Goal: Transaction & Acquisition: Purchase product/service

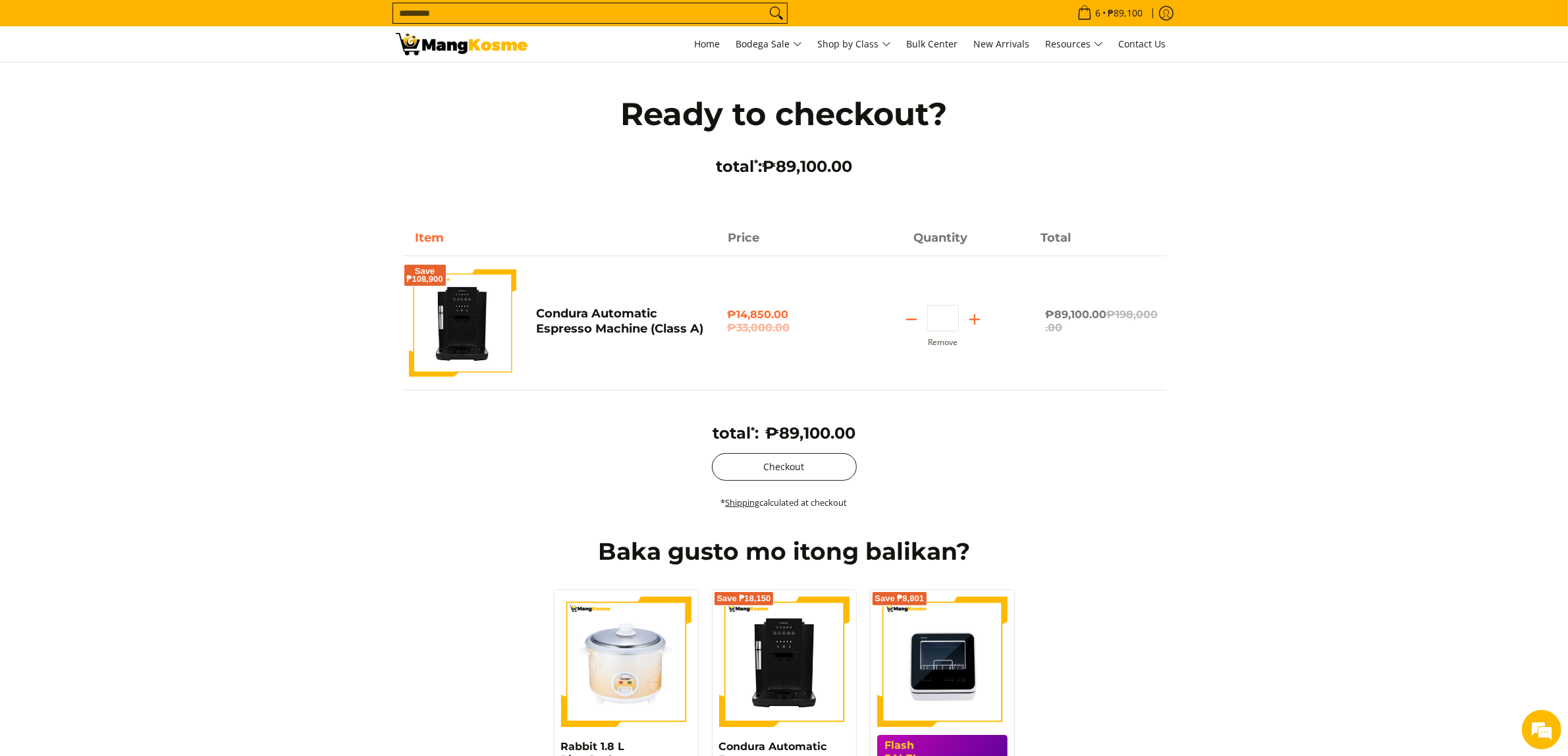
click at [821, 473] on button "Checkout" at bounding box center [784, 467] width 145 height 28
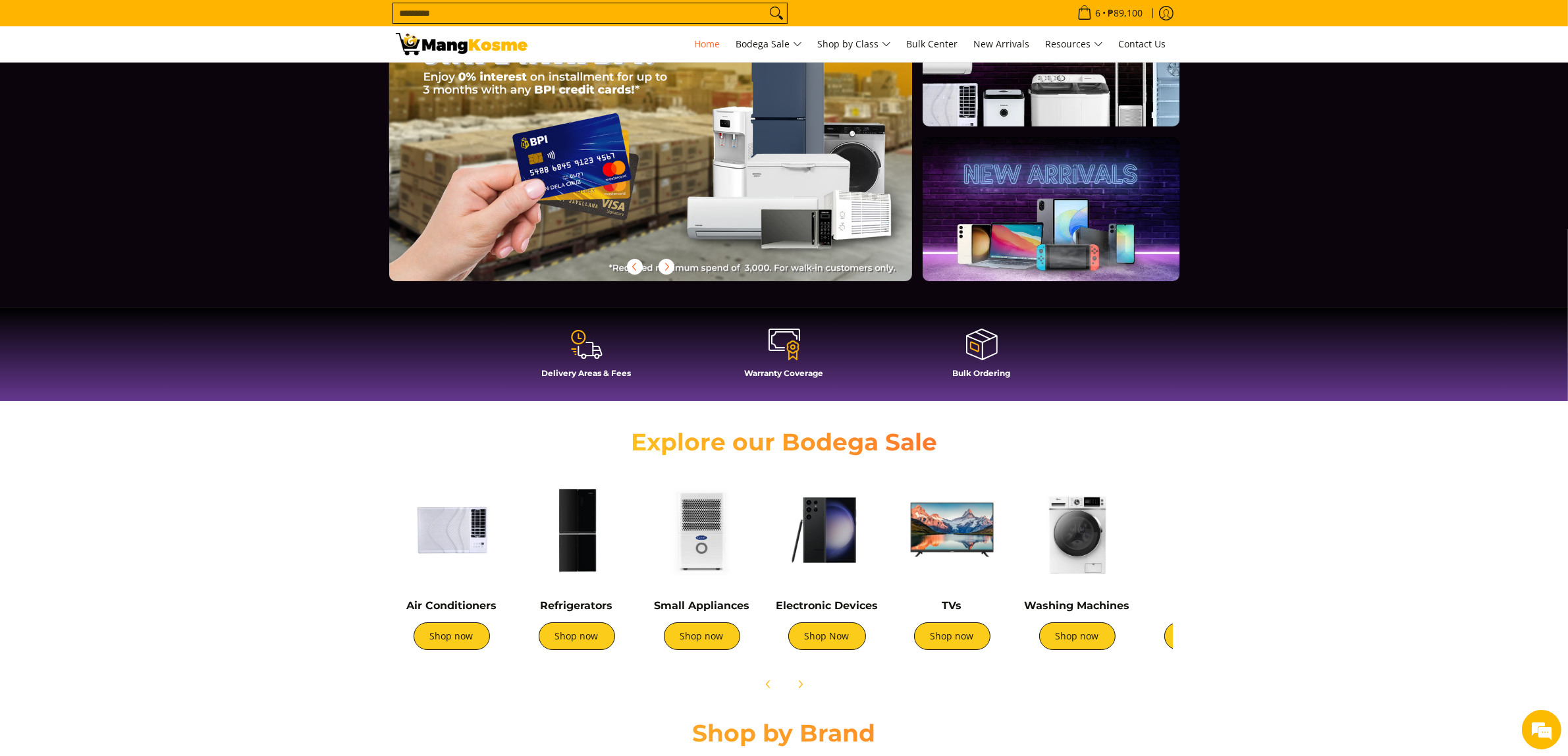
scroll to position [109, 0]
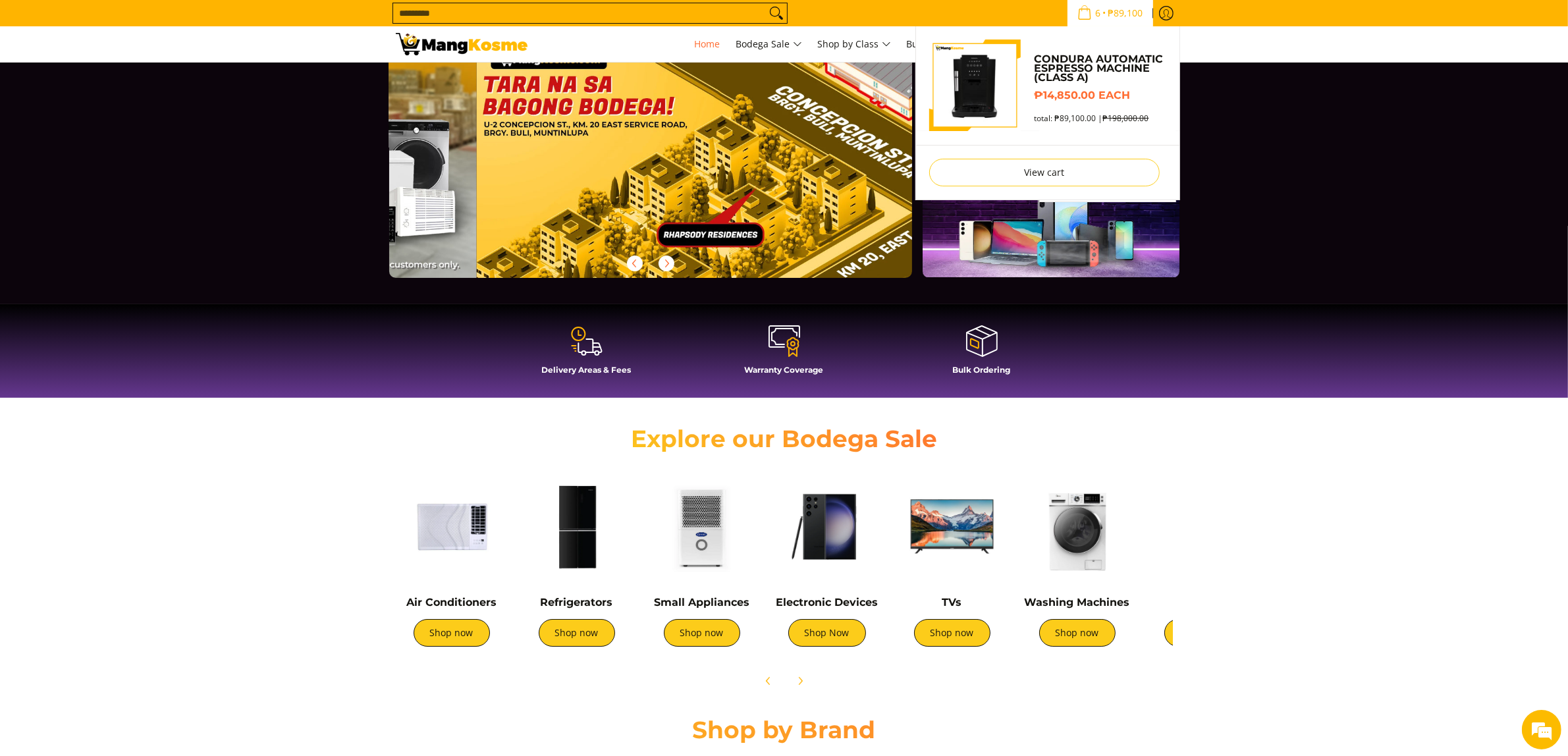
click at [1094, 10] on span "6" at bounding box center [1099, 14] width 10 height 10
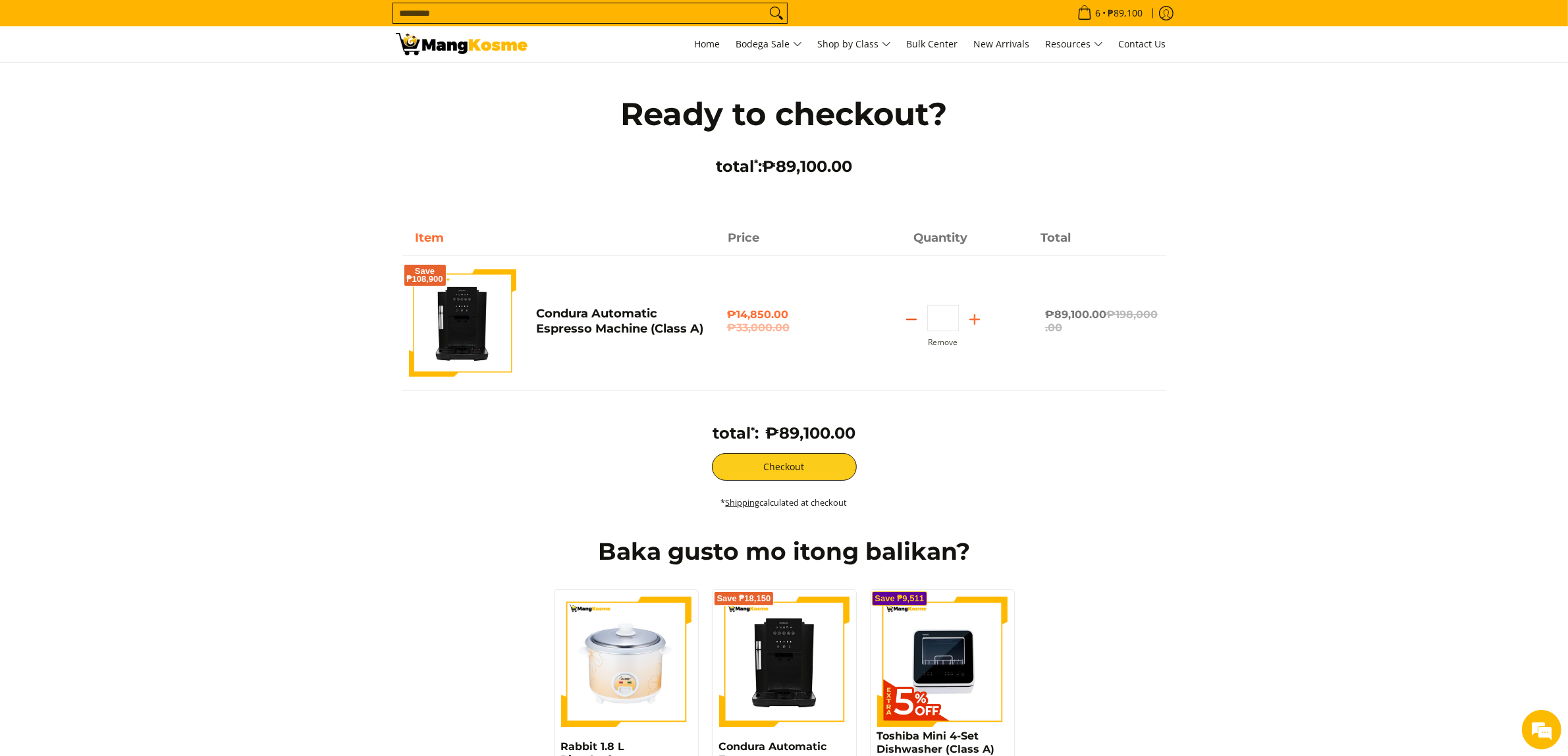
click at [916, 318] on icon "Subtract" at bounding box center [911, 319] width 18 height 18
type input "*"
click at [916, 318] on icon "Subtract" at bounding box center [911, 319] width 18 height 18
type input "*"
click at [916, 318] on icon "Subtract" at bounding box center [911, 319] width 18 height 18
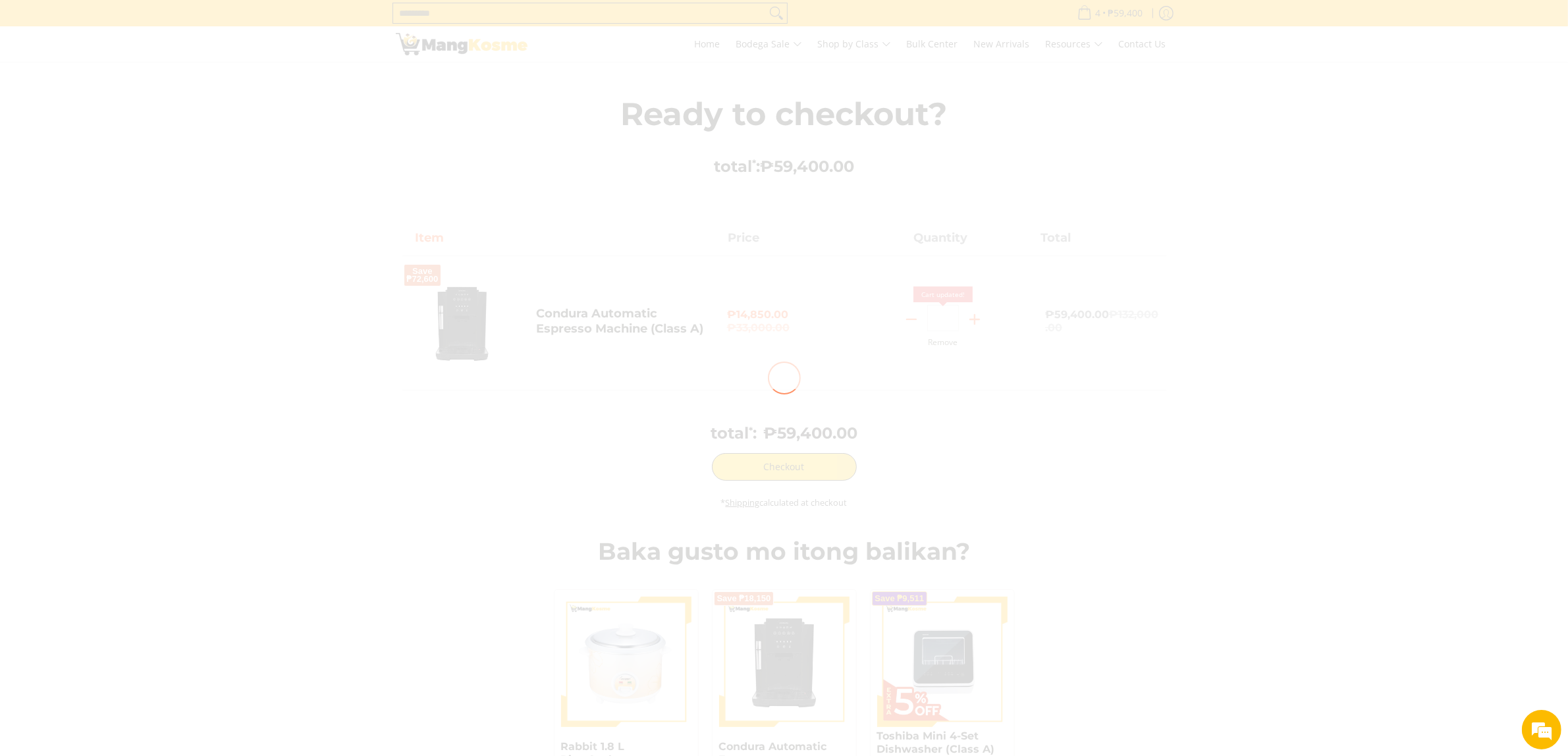
type input "*"
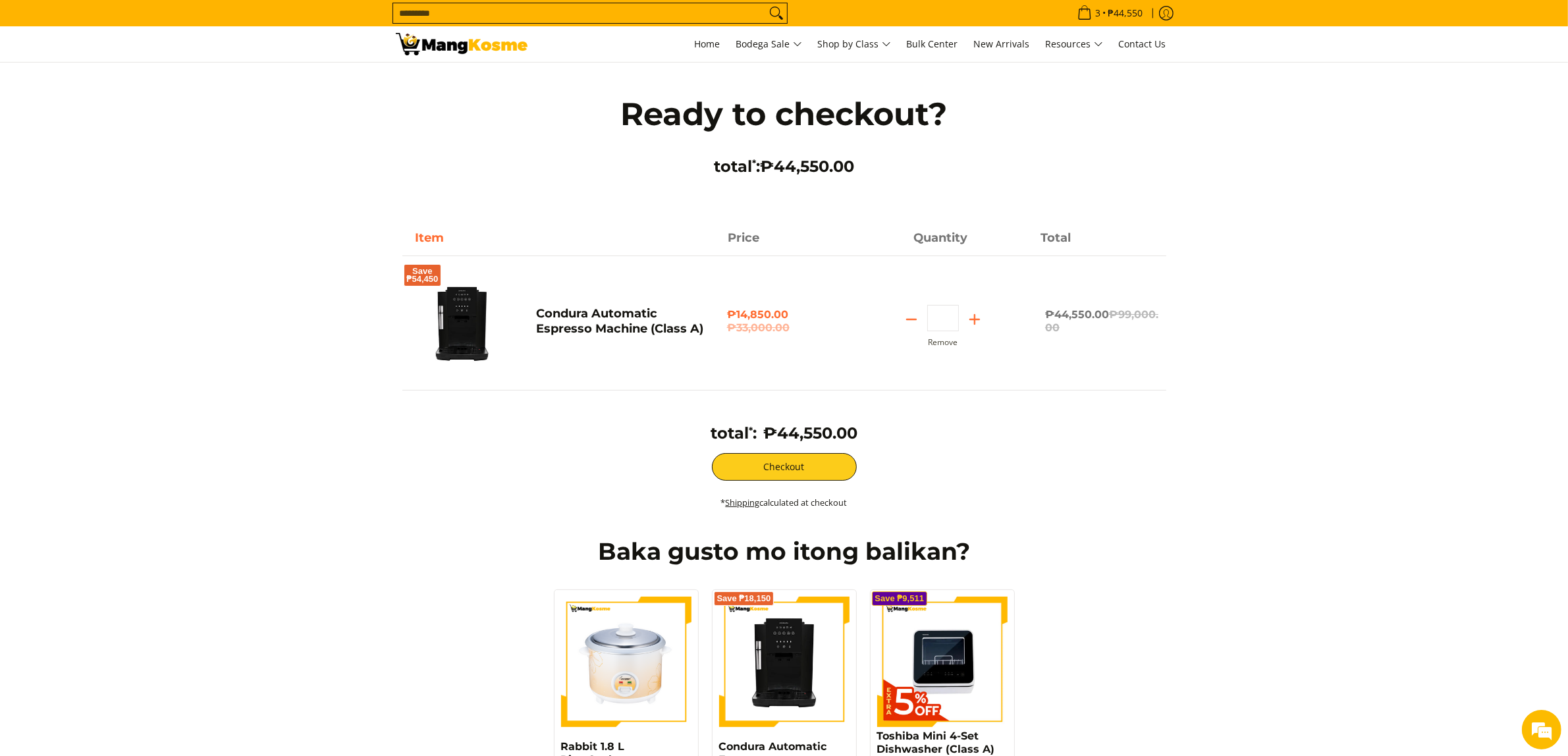
click at [916, 318] on icon "Subtract" at bounding box center [911, 319] width 18 height 18
type input "*"
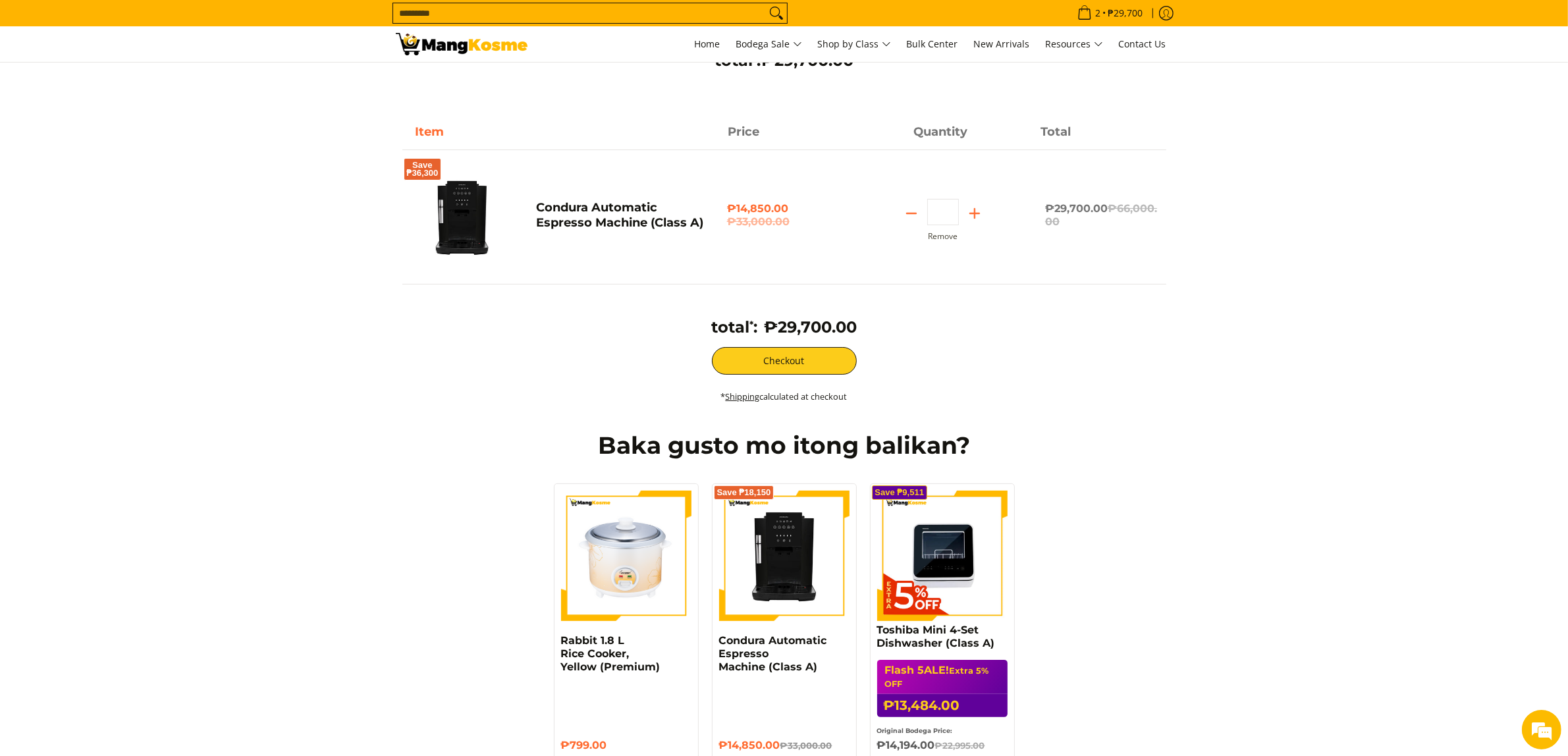
scroll to position [109, 0]
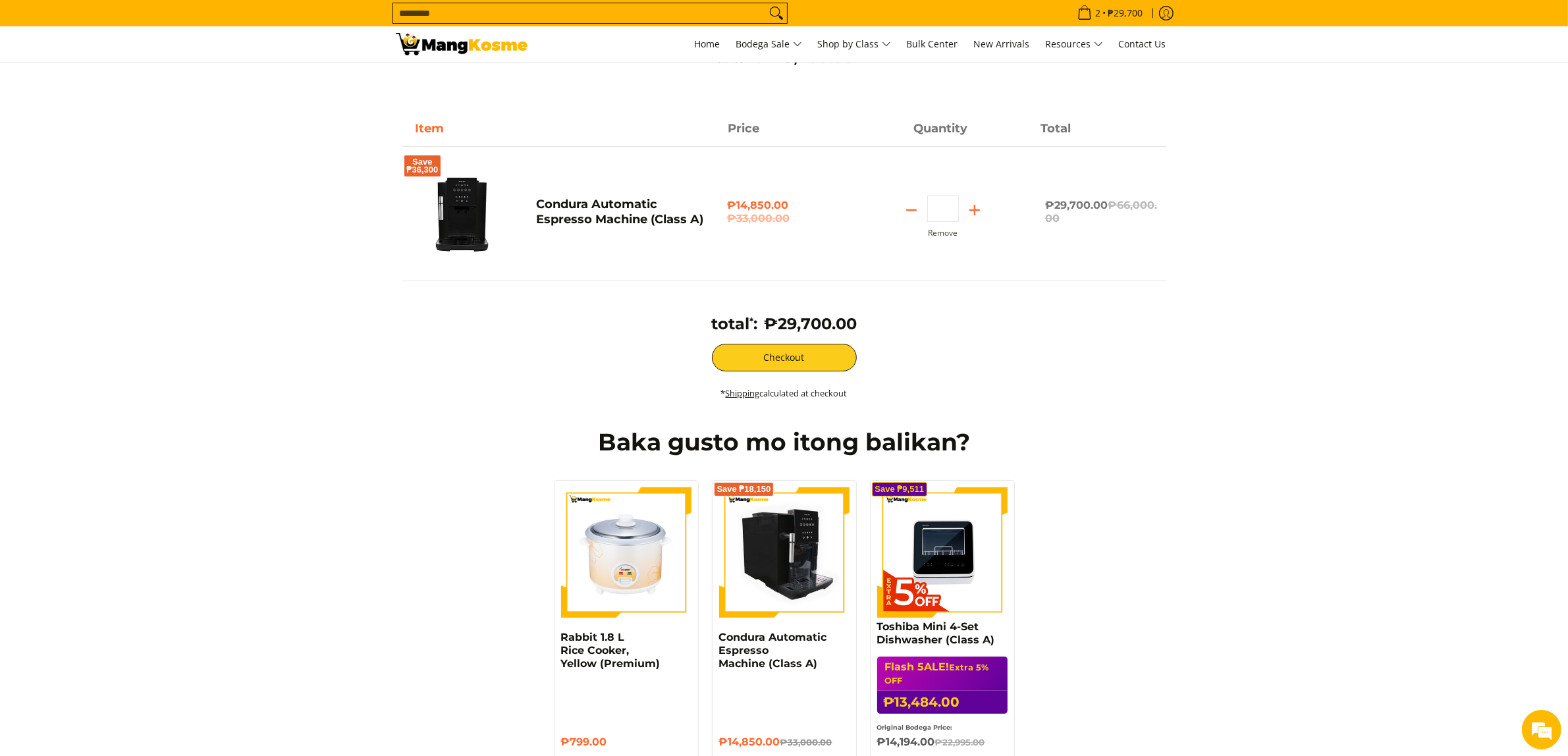
click at [779, 601] on img at bounding box center [784, 552] width 130 height 130
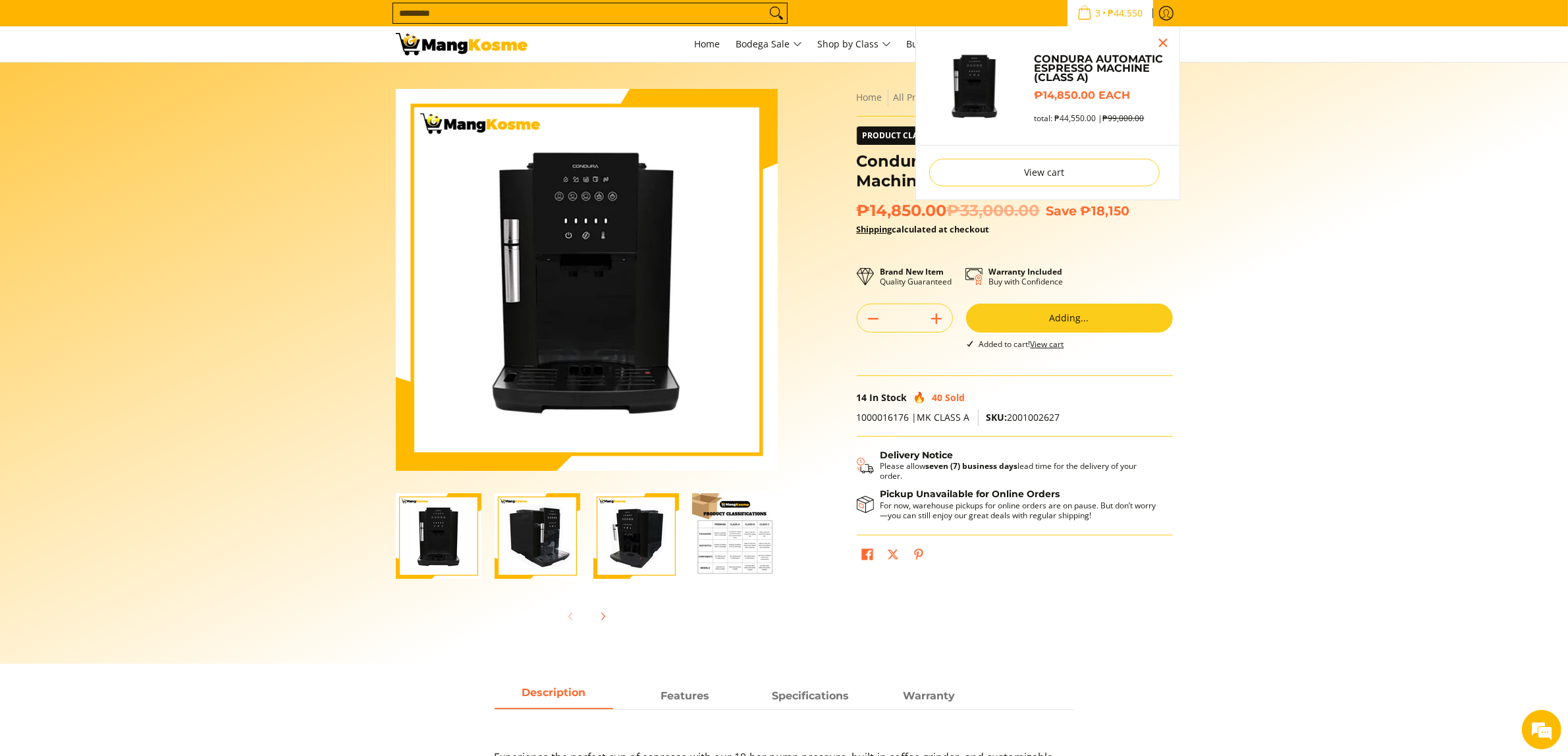
click at [1118, 14] on span "₱44,550" at bounding box center [1125, 14] width 39 height 10
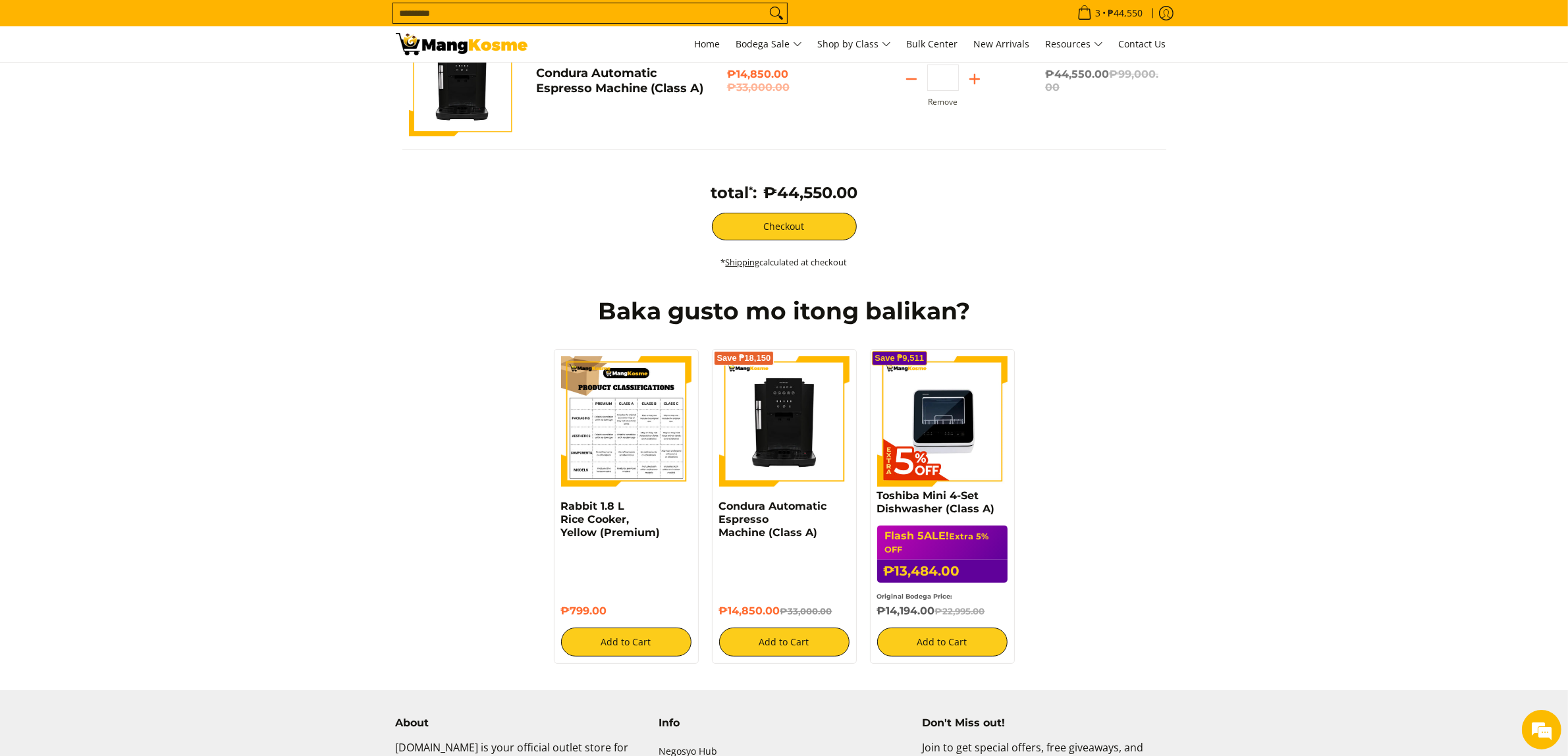
scroll to position [219, 0]
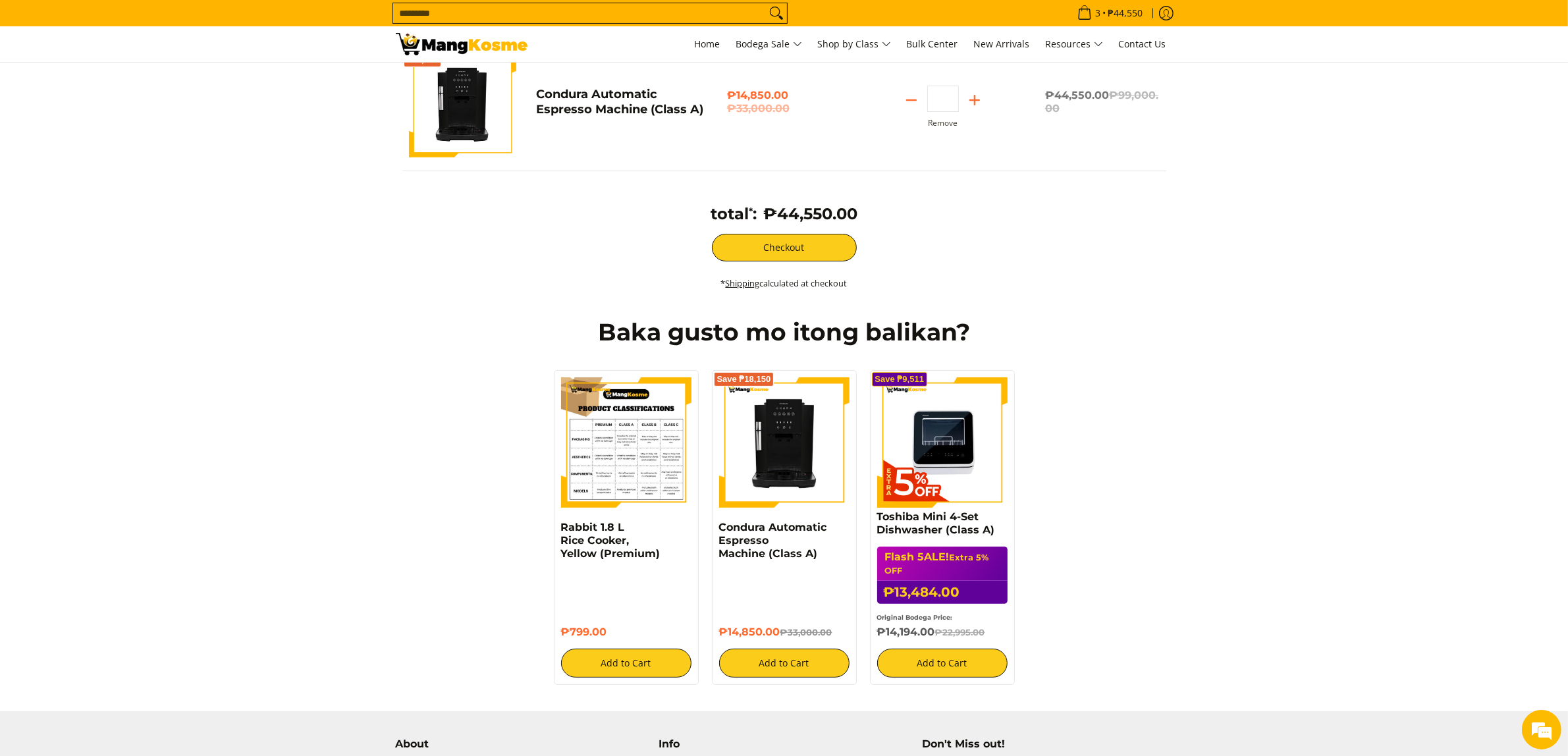
click at [625, 462] on img at bounding box center [626, 442] width 130 height 130
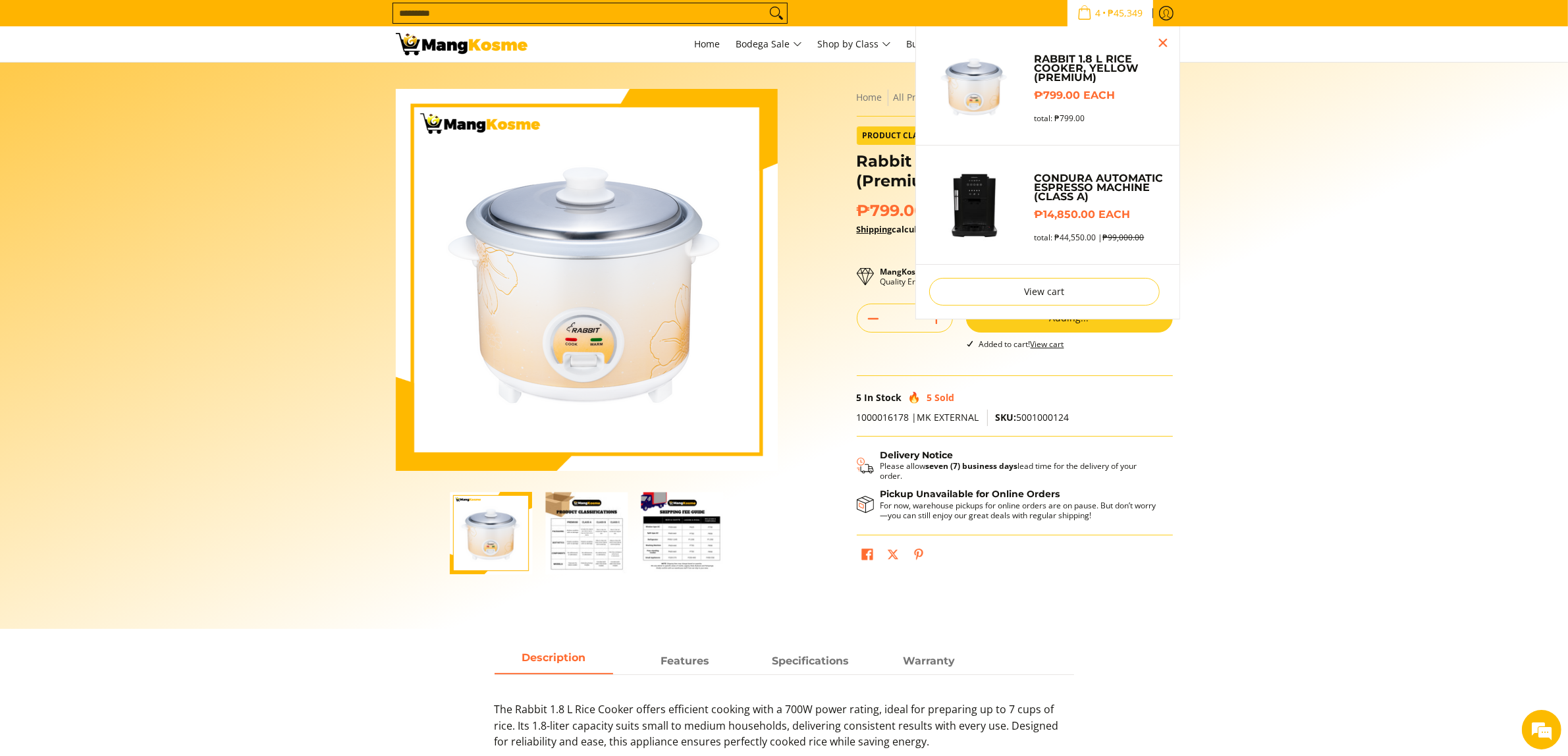
click at [1131, 13] on span "₱45,349" at bounding box center [1125, 14] width 39 height 10
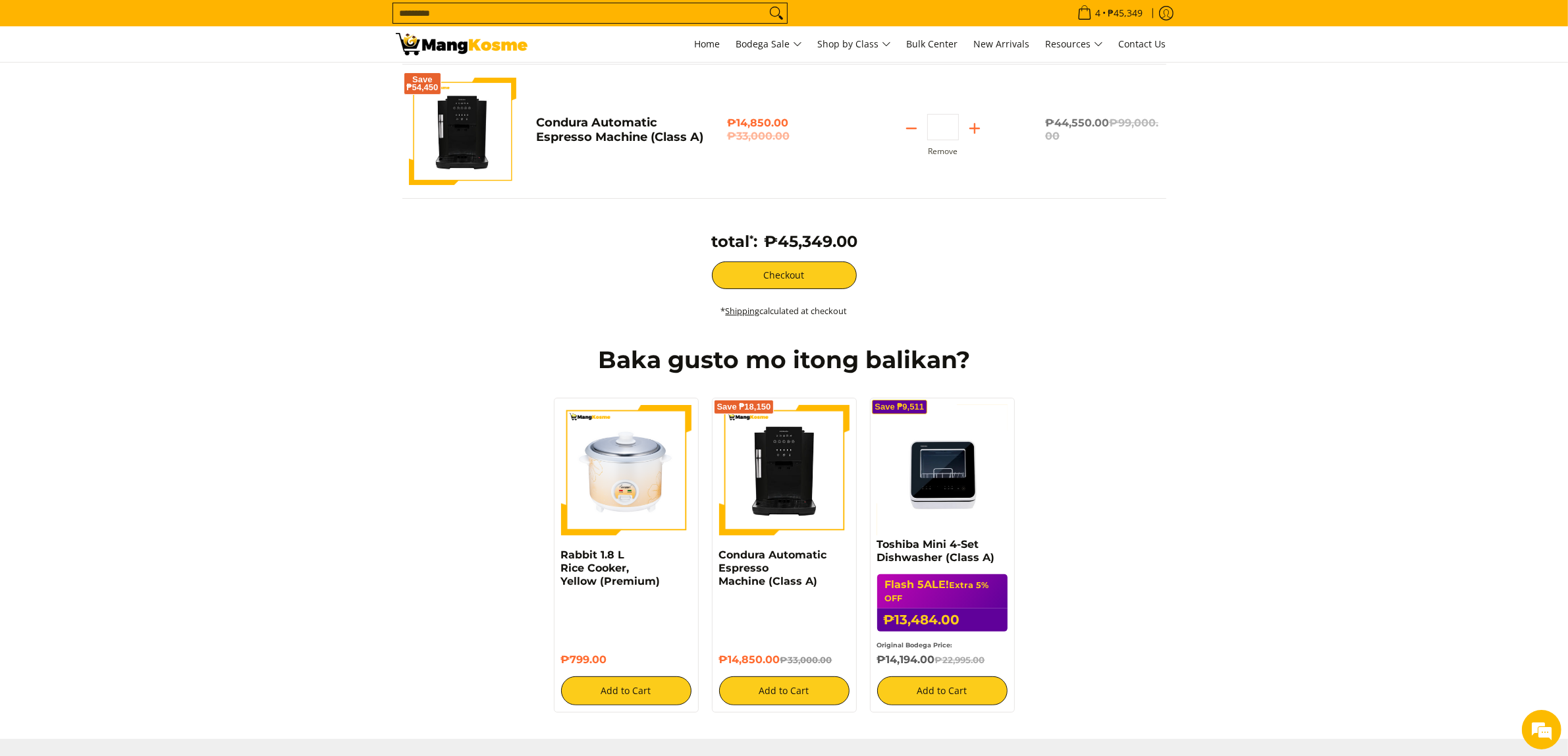
scroll to position [329, 0]
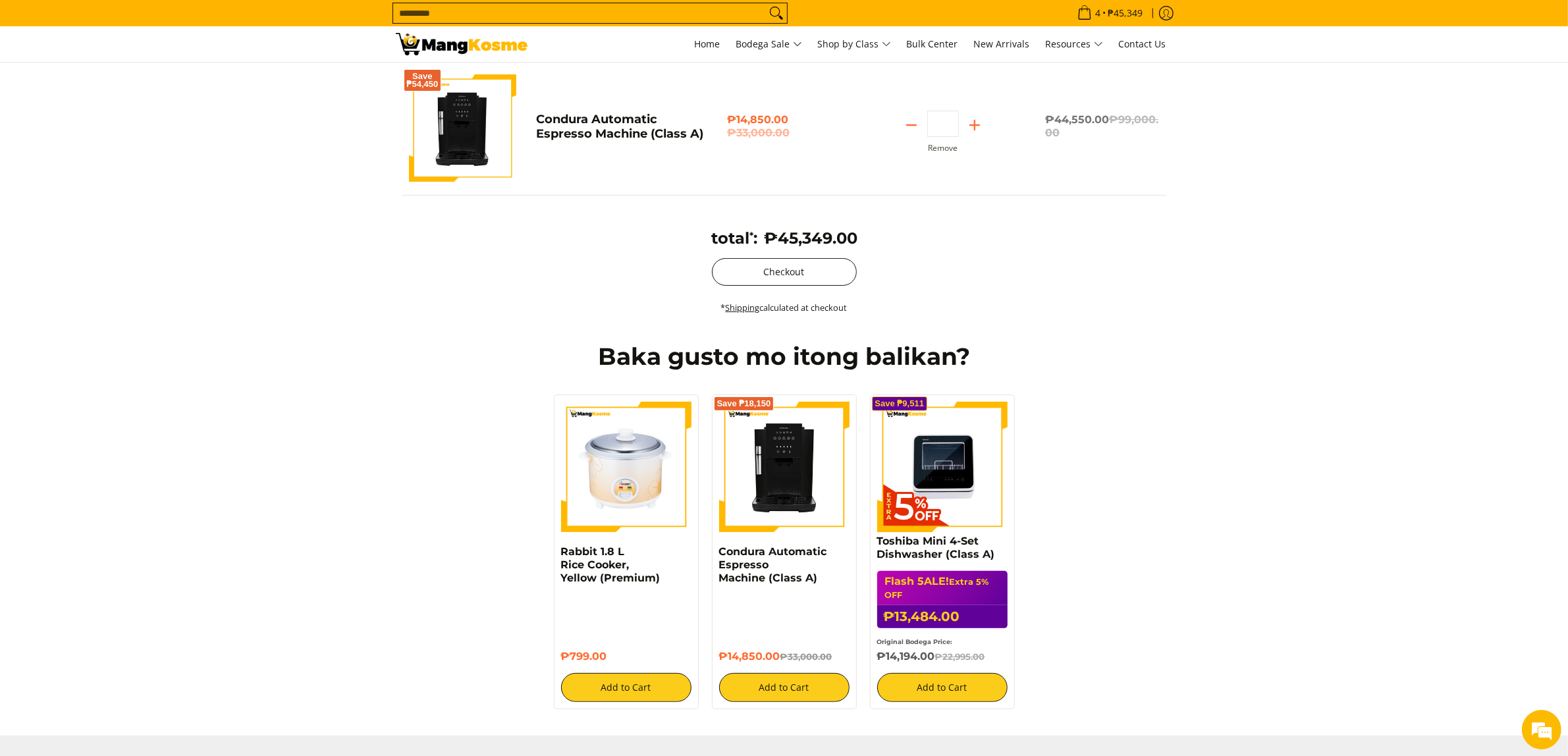
click at [834, 283] on button "Checkout" at bounding box center [784, 272] width 145 height 28
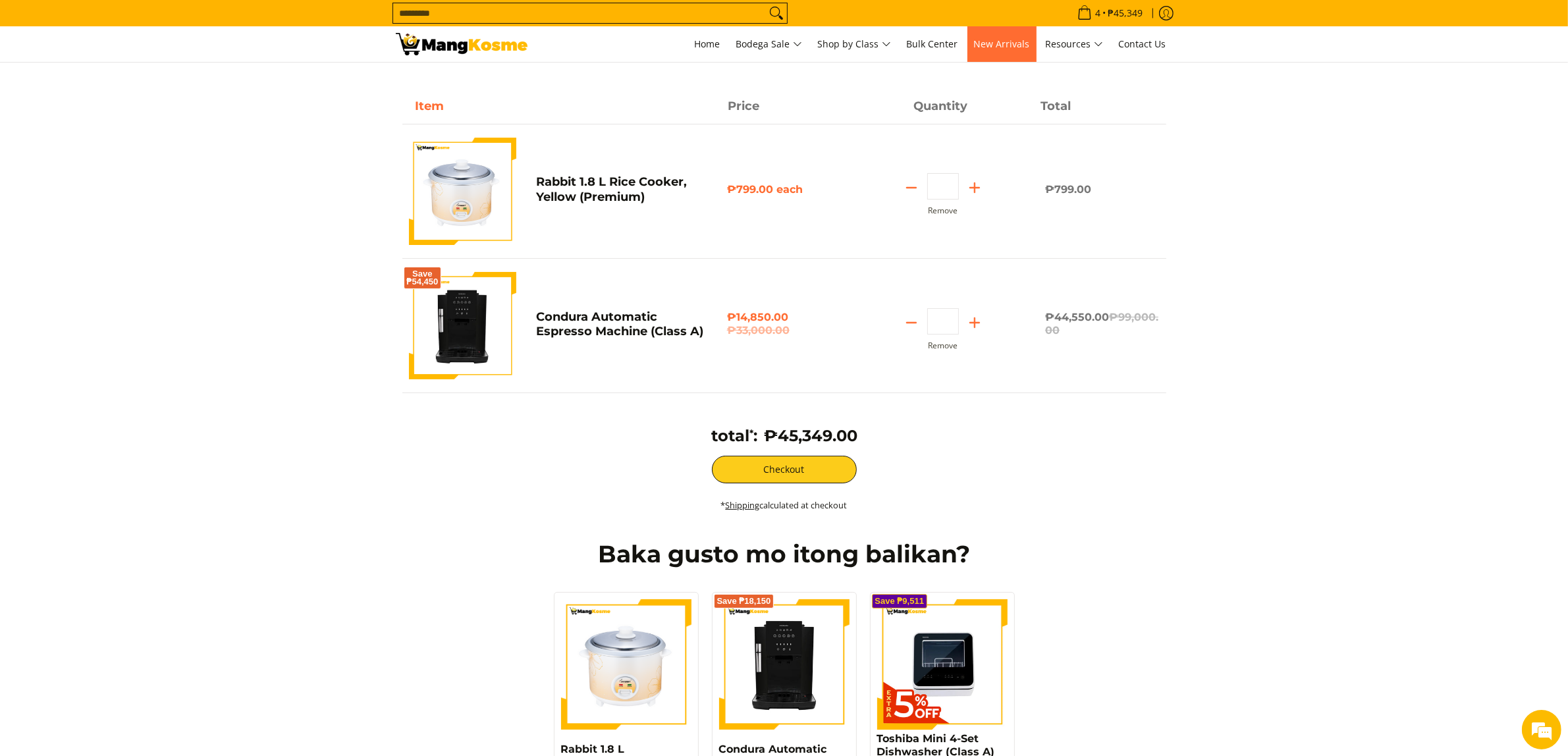
scroll to position [109, 0]
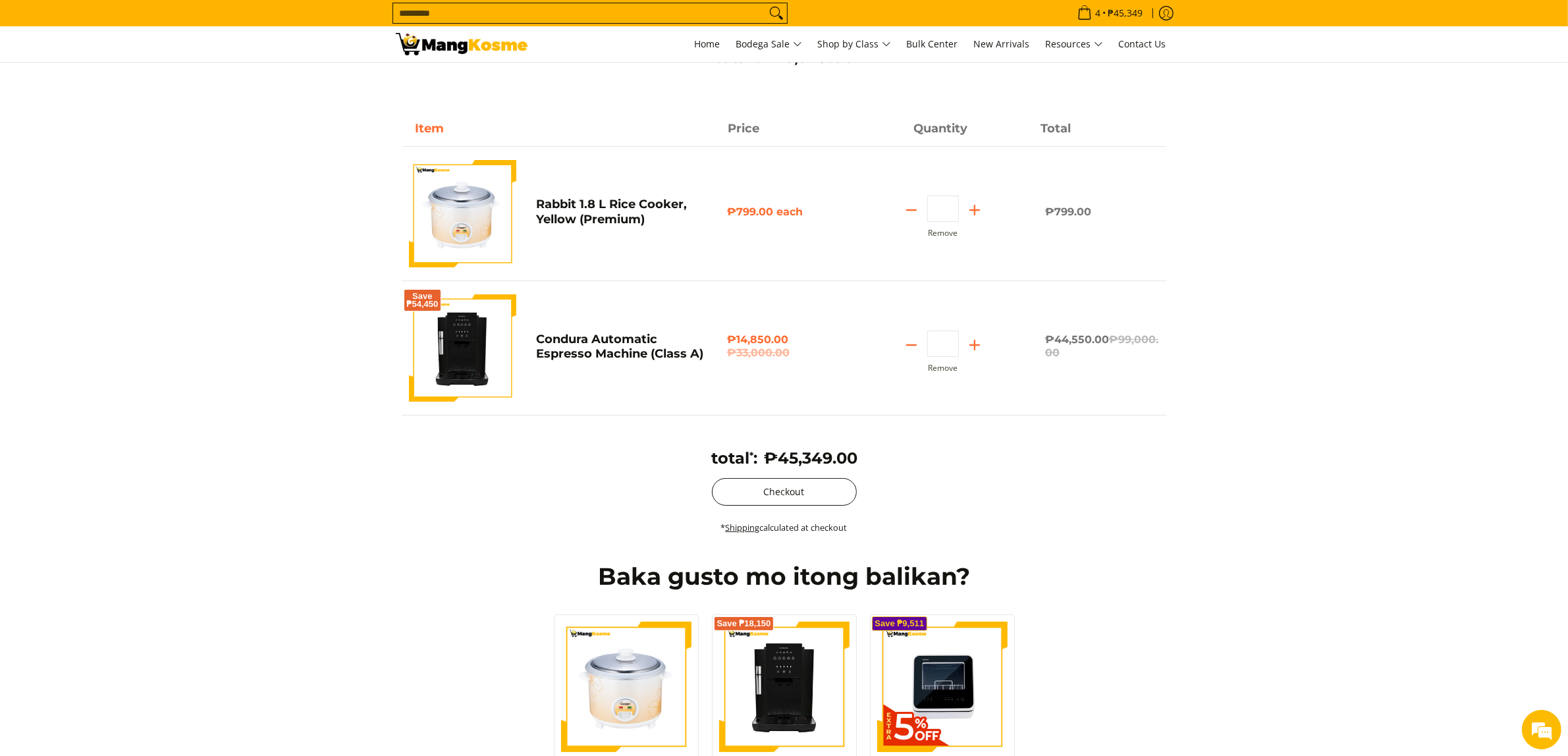
click at [792, 503] on button "Checkout" at bounding box center [784, 492] width 145 height 28
